Goal: Information Seeking & Learning: Learn about a topic

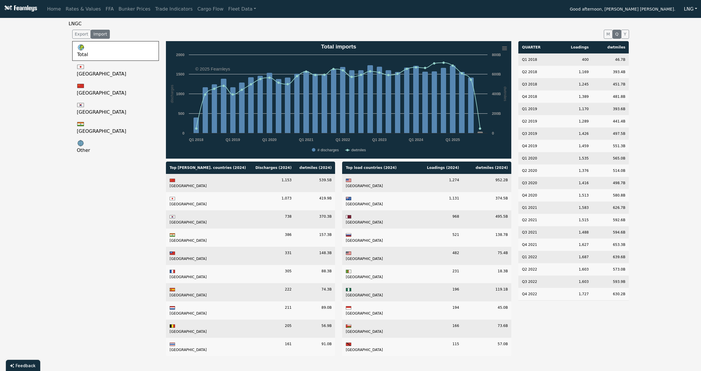
click at [690, 9] on button "LNG" at bounding box center [691, 9] width 21 height 11
click at [690, 50] on link "LNG" at bounding box center [704, 50] width 46 height 9
click at [164, 11] on link "Trade Indicators" at bounding box center [174, 9] width 42 height 12
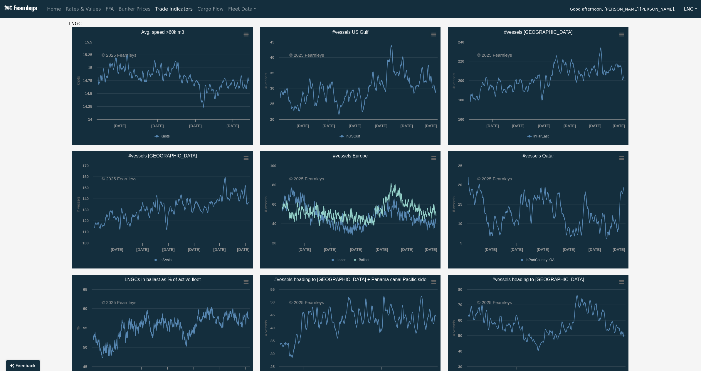
click at [690, 9] on button "LNG" at bounding box center [691, 9] width 21 height 11
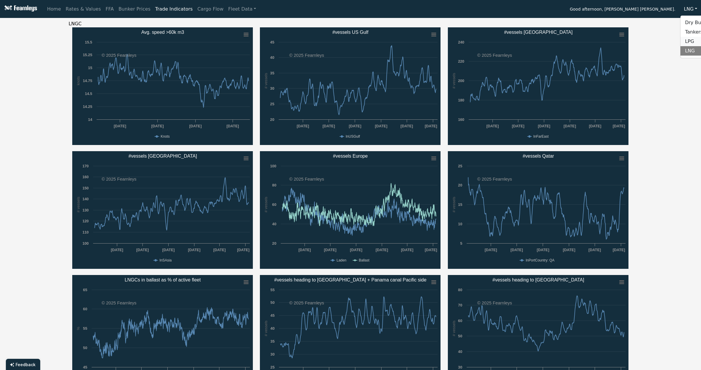
click at [689, 38] on link "LPG" at bounding box center [704, 41] width 46 height 9
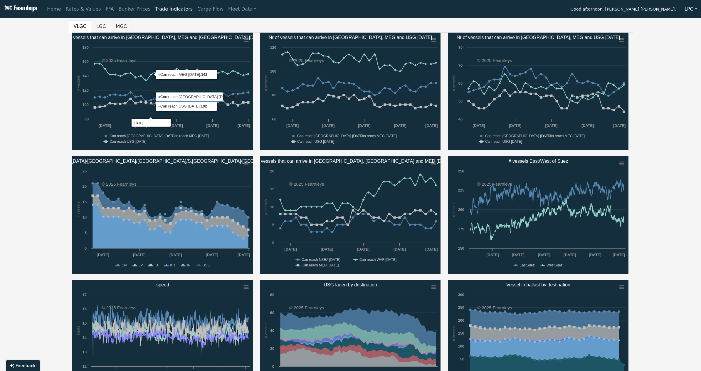
click at [125, 27] on button "MGC" at bounding box center [121, 26] width 21 height 12
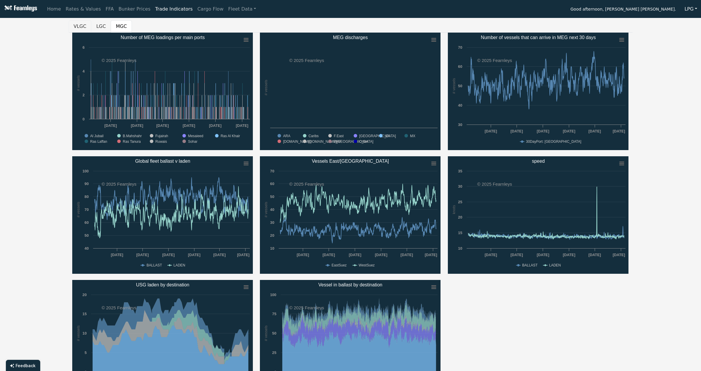
click at [77, 25] on button "VLGC" at bounding box center [80, 26] width 23 height 12
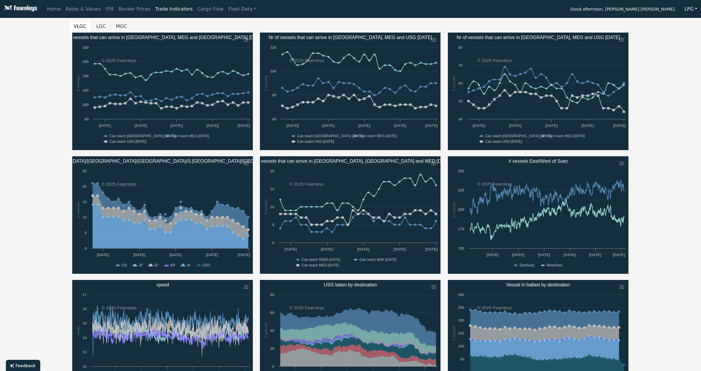
click at [692, 10] on button "LPG" at bounding box center [691, 9] width 20 height 11
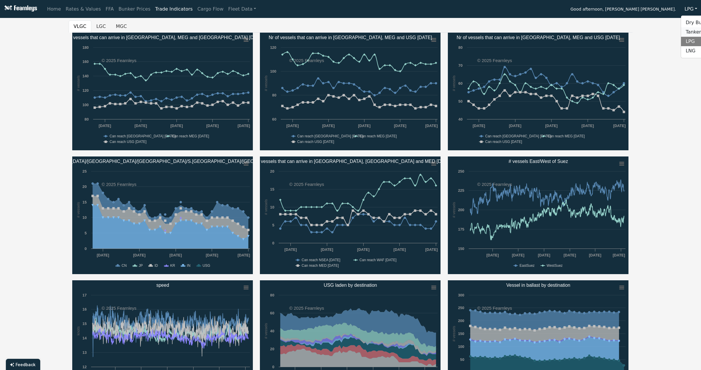
click at [694, 31] on link "Tankers" at bounding box center [704, 31] width 46 height 9
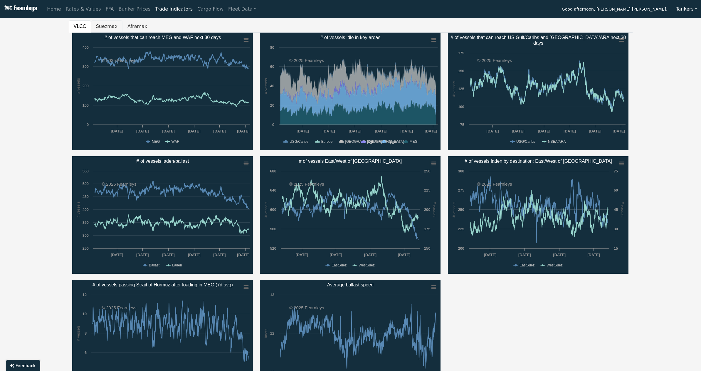
click at [104, 25] on button "Suezmax" at bounding box center [106, 26] width 31 height 12
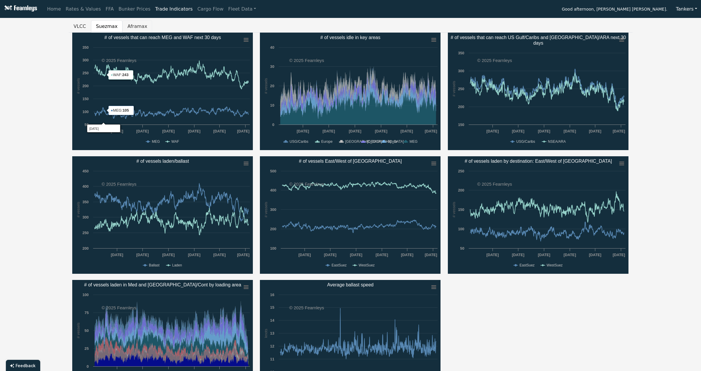
click at [132, 25] on button "Aframax" at bounding box center [138, 26] width 30 height 12
